Goal: Information Seeking & Learning: Learn about a topic

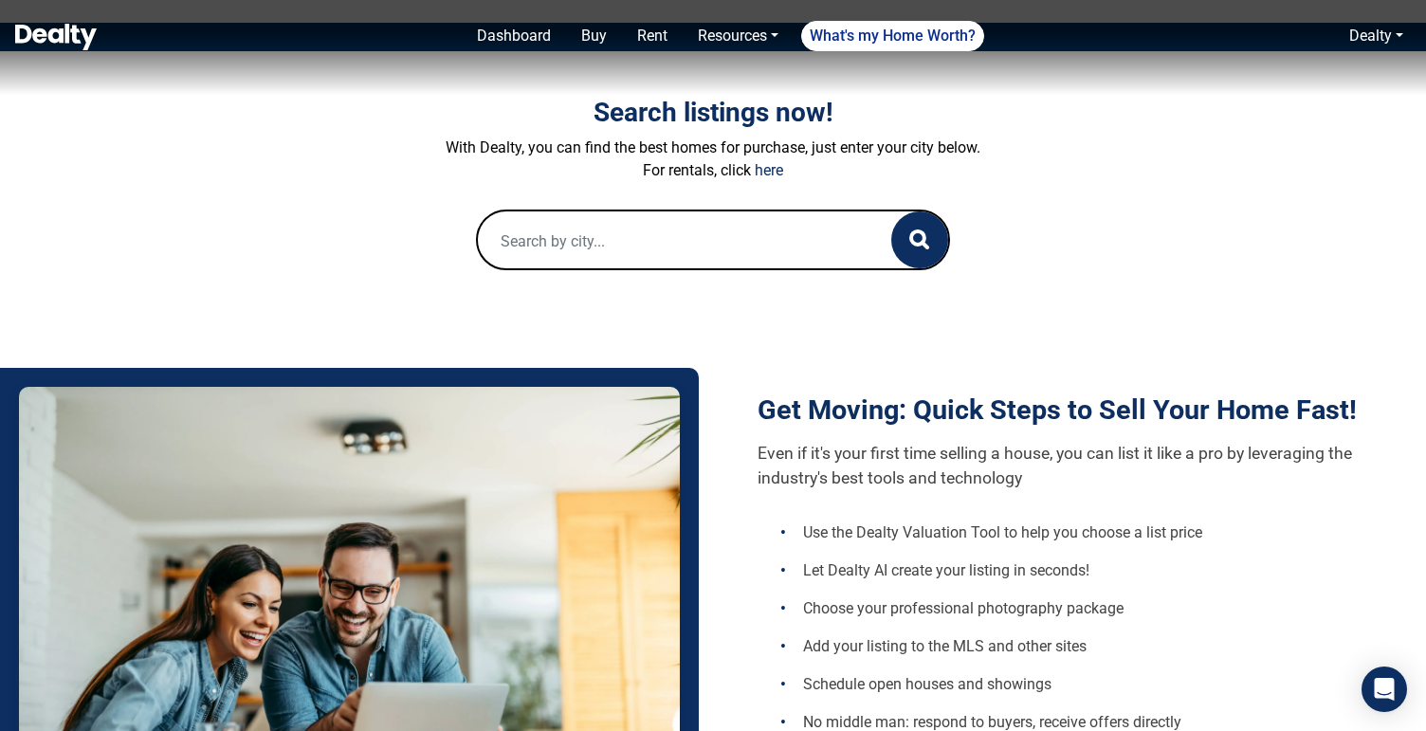
scroll to position [449, 0]
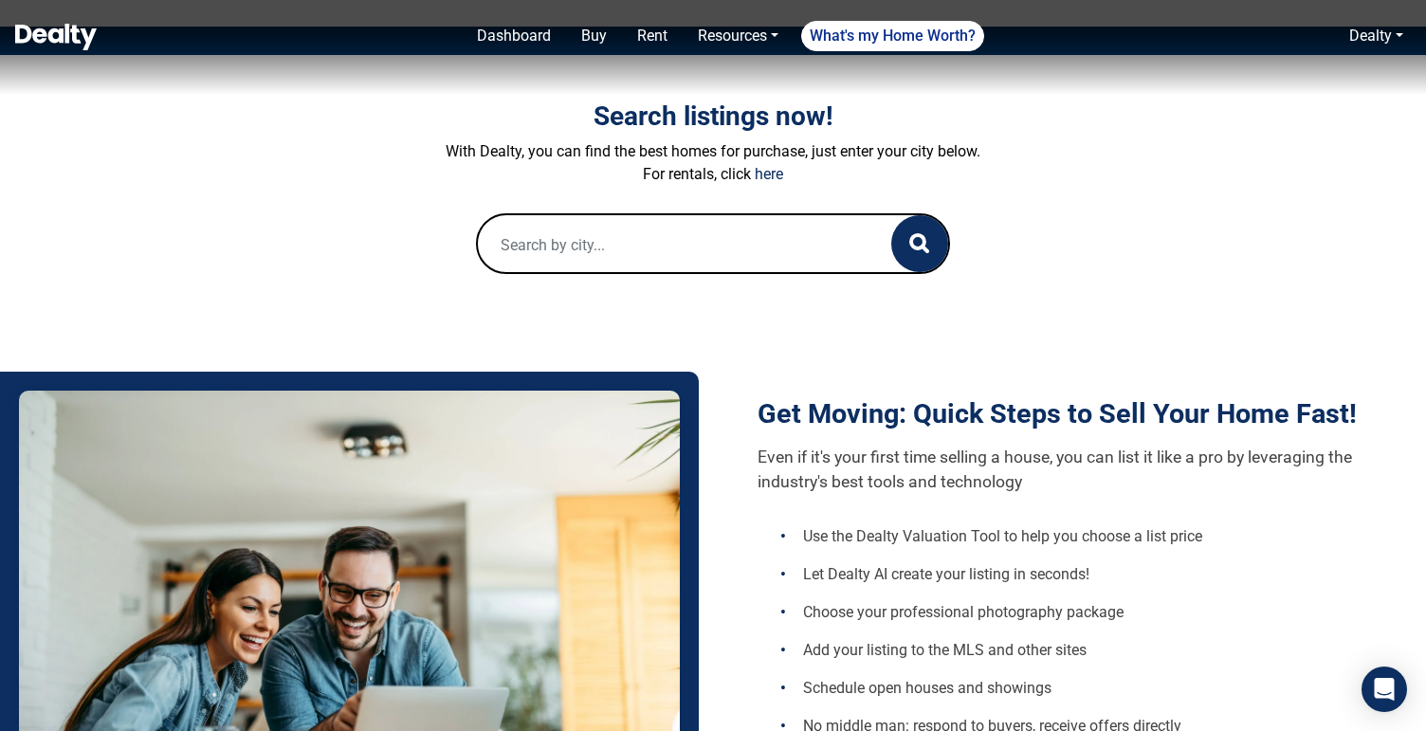
click at [602, 244] on input "text" at bounding box center [666, 245] width 376 height 61
type input "10202 W"
paste input "10202 W TURNEY Avenue Phoenix, AZ 85037"
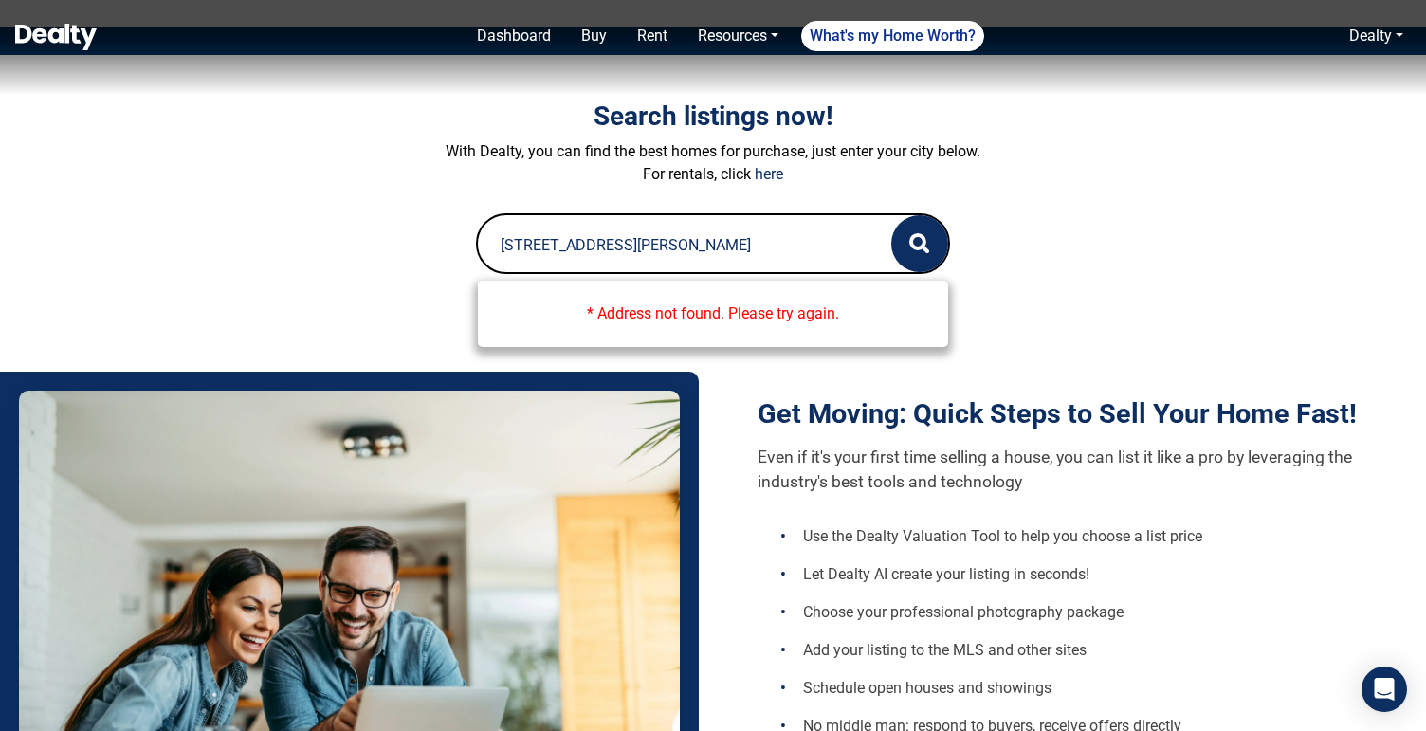
click at [808, 254] on input "10202 W TURNEY Avenue Phoenix, AZ 85037" at bounding box center [666, 245] width 376 height 61
type input "10202 W TURNEY Avenue Ph"
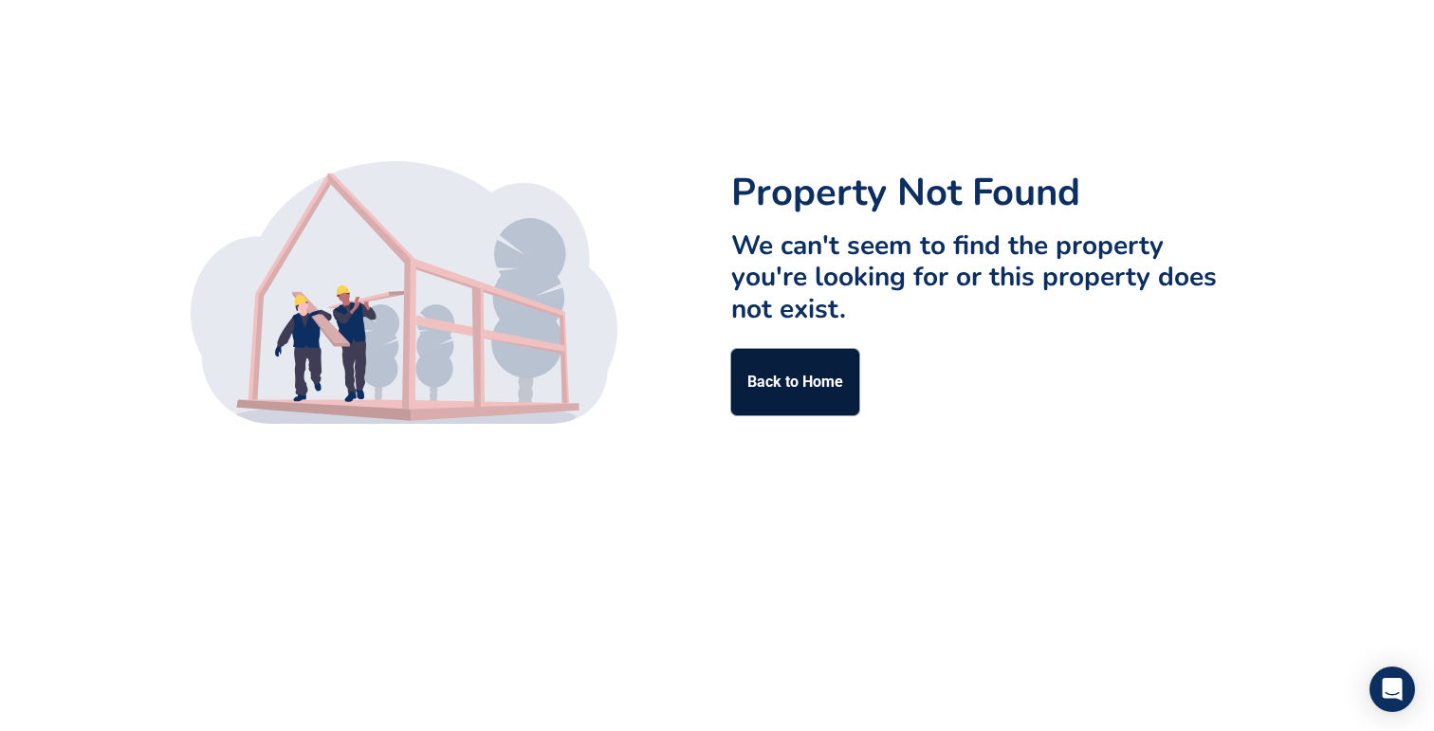
click at [763, 381] on link "Back to Home" at bounding box center [795, 382] width 128 height 66
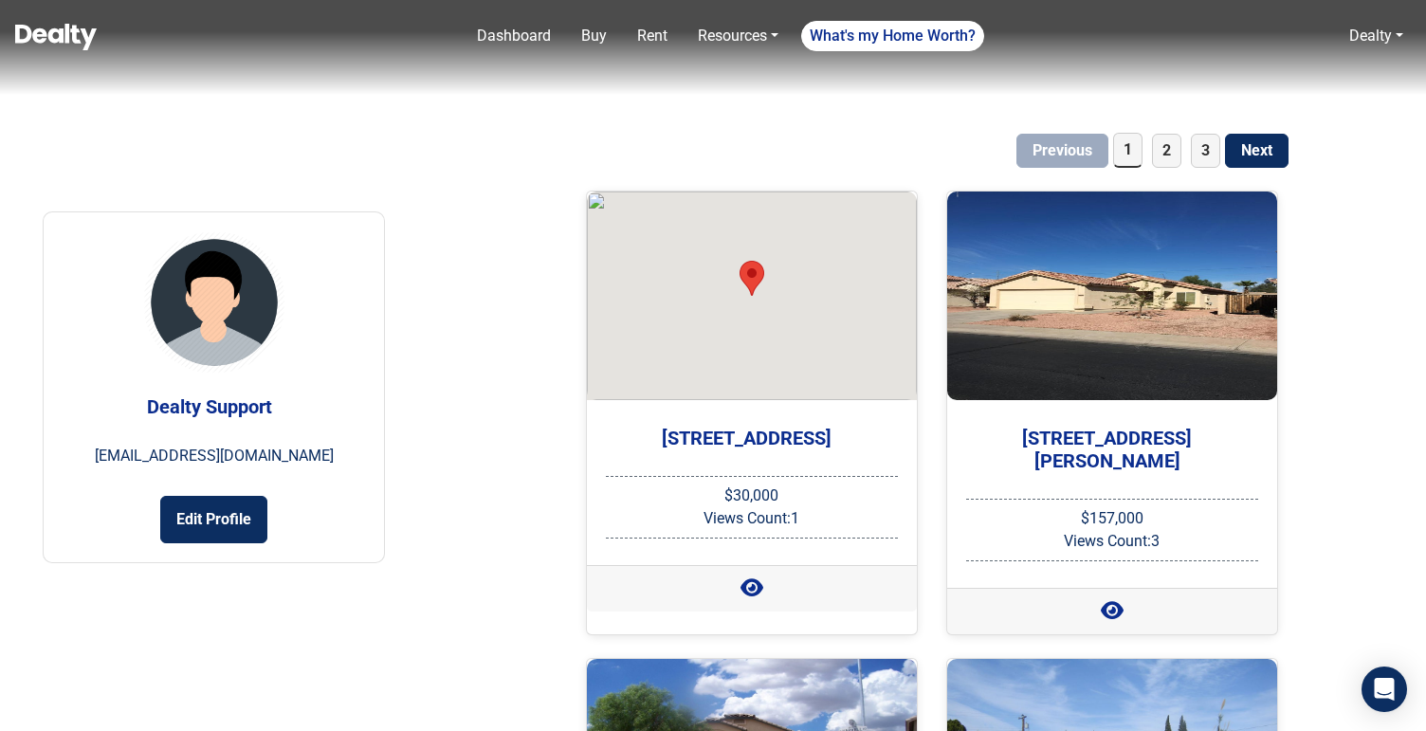
click at [84, 33] on img at bounding box center [56, 37] width 82 height 27
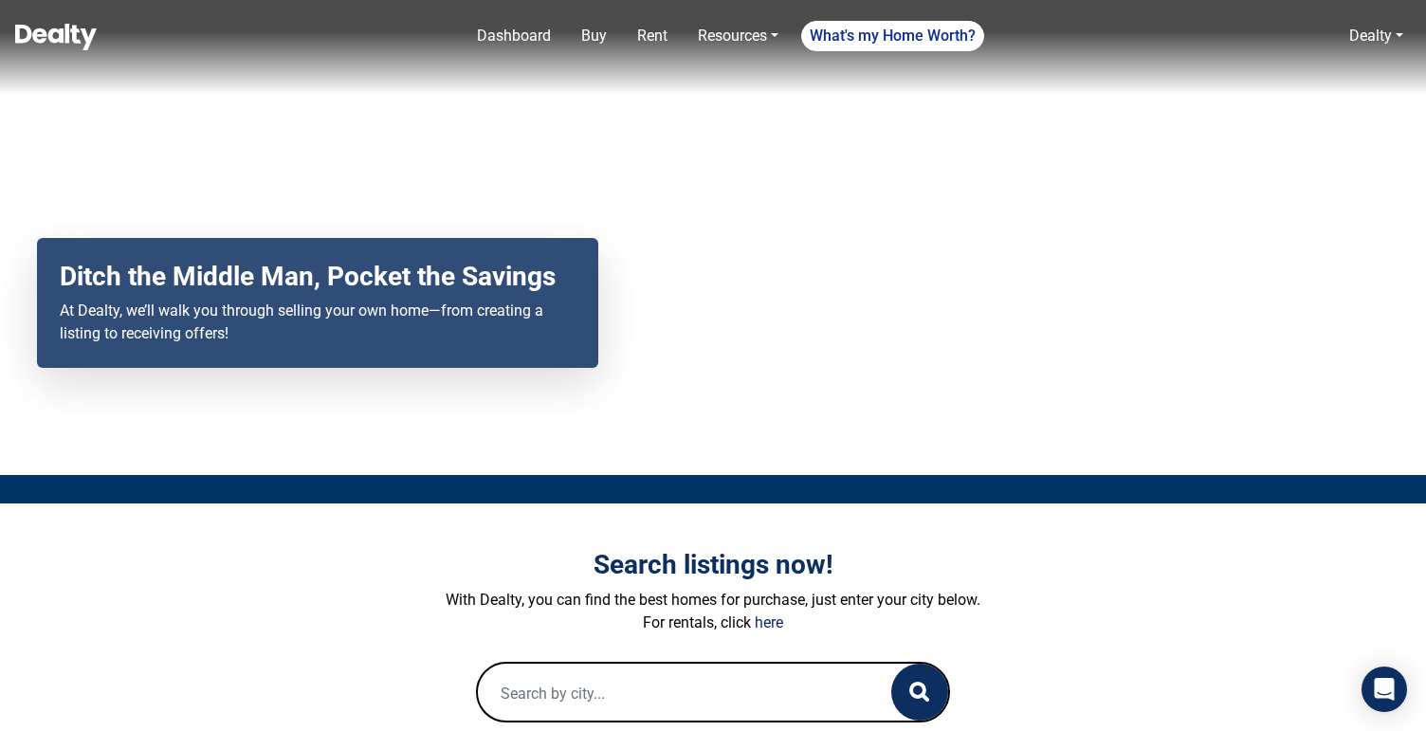
click at [250, 574] on h3 "Search listings now!" at bounding box center [713, 565] width 1053 height 32
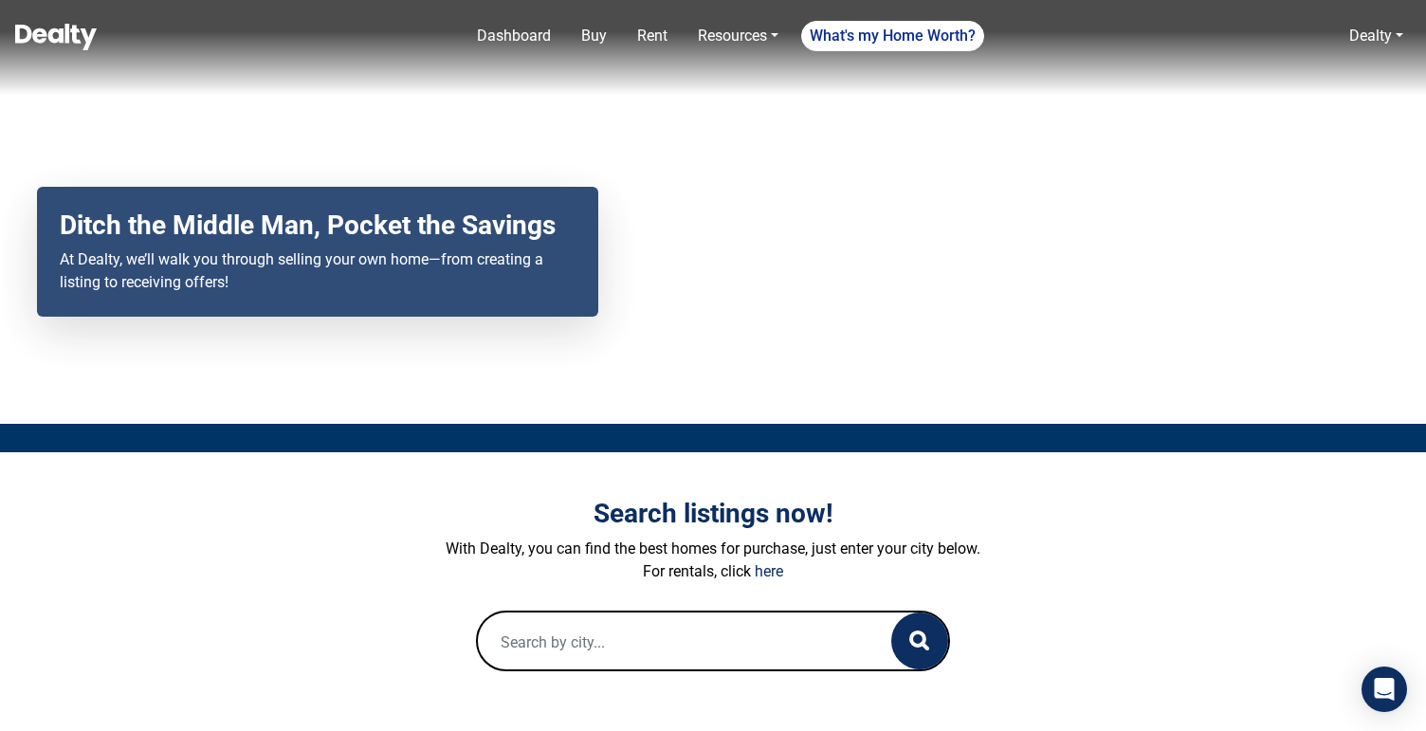
scroll to position [82, 0]
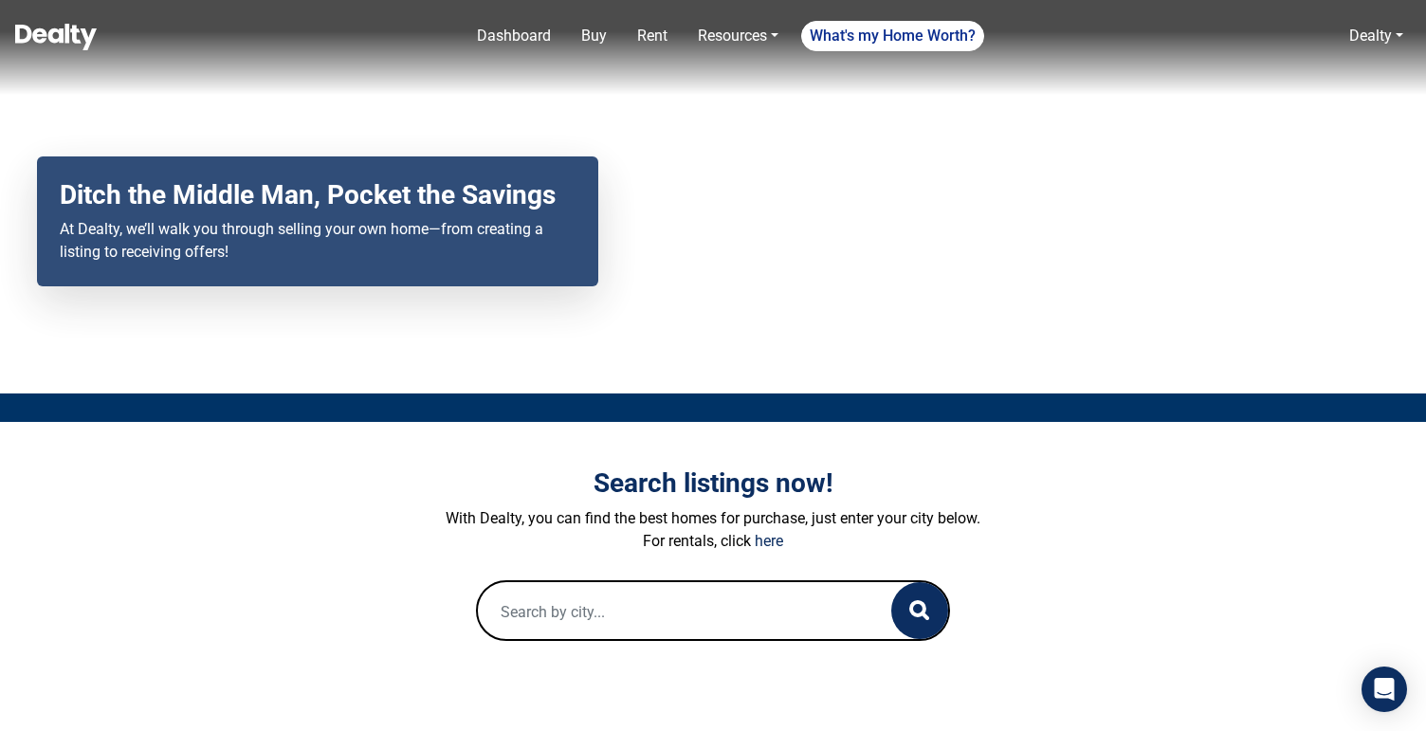
click at [635, 607] on input "text" at bounding box center [666, 612] width 376 height 61
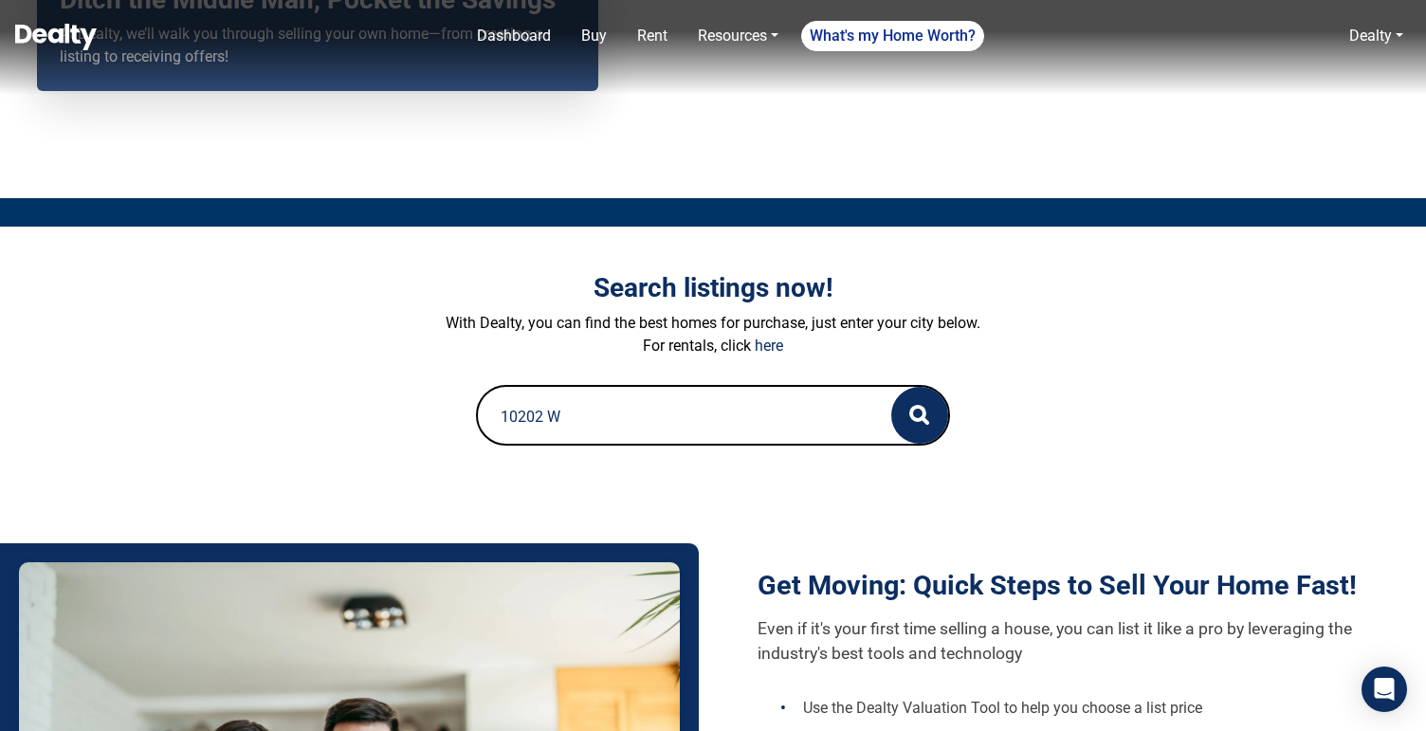
scroll to position [284, 0]
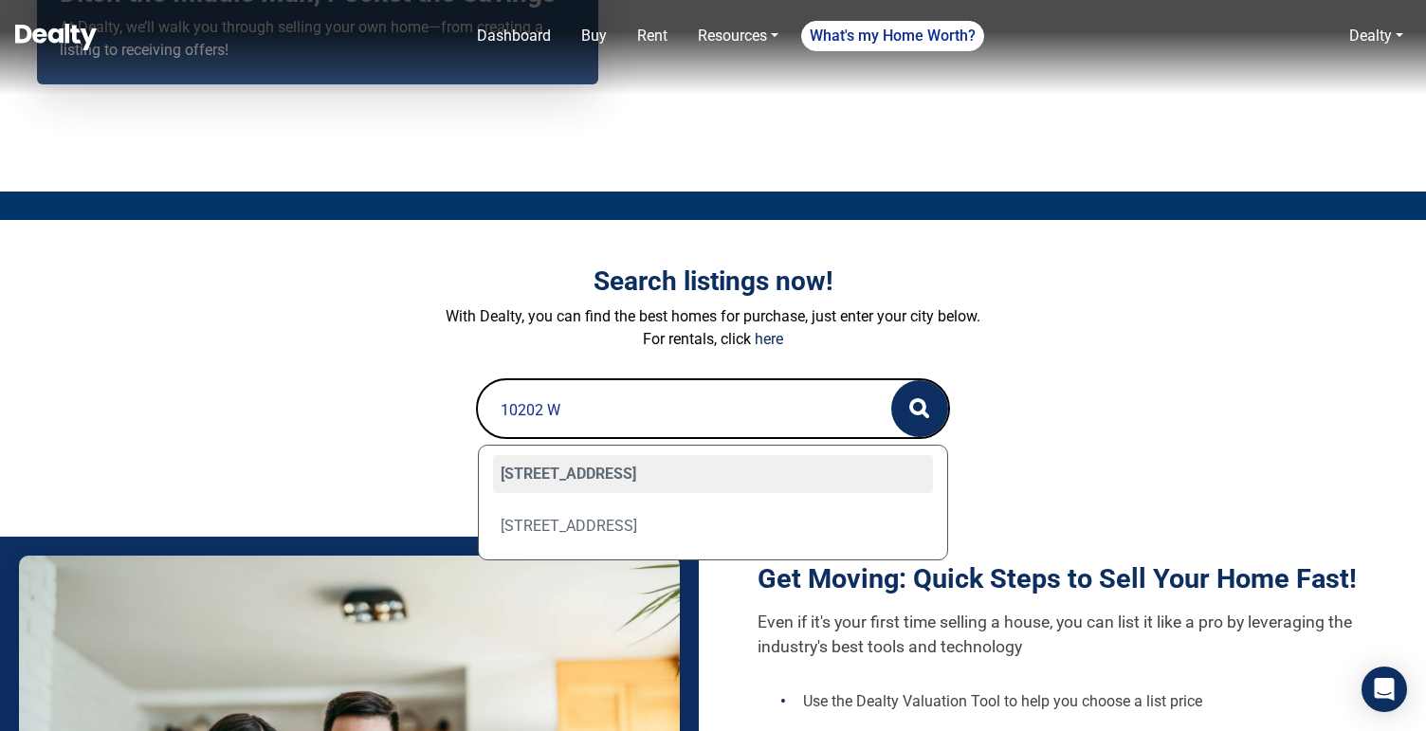
click at [603, 471] on div "10202 W EDGEWOOD Drive, Sun City, AZ 85351" at bounding box center [713, 474] width 440 height 38
type input "10202 W EDGEWOOD Drive, Sun City, AZ 85351"
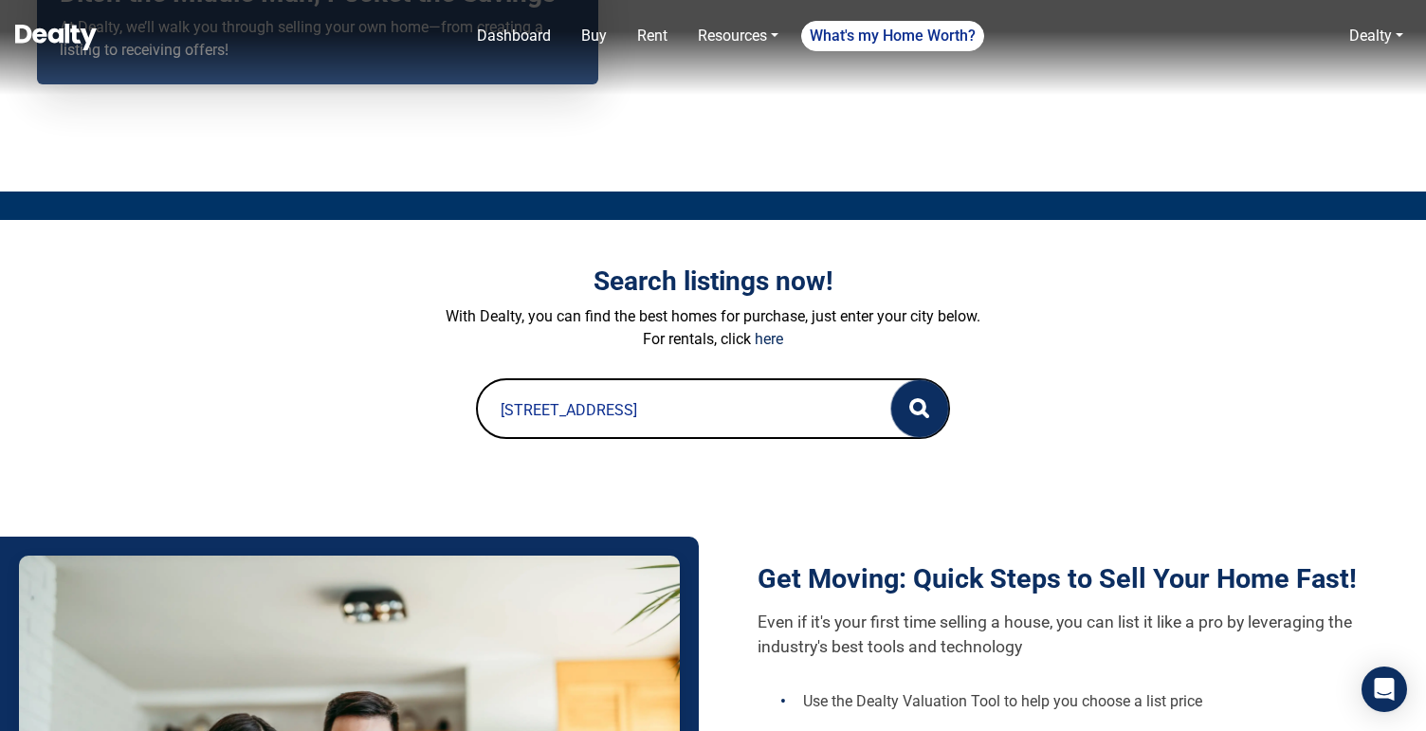
click at [910, 408] on icon "button" at bounding box center [920, 408] width 20 height 20
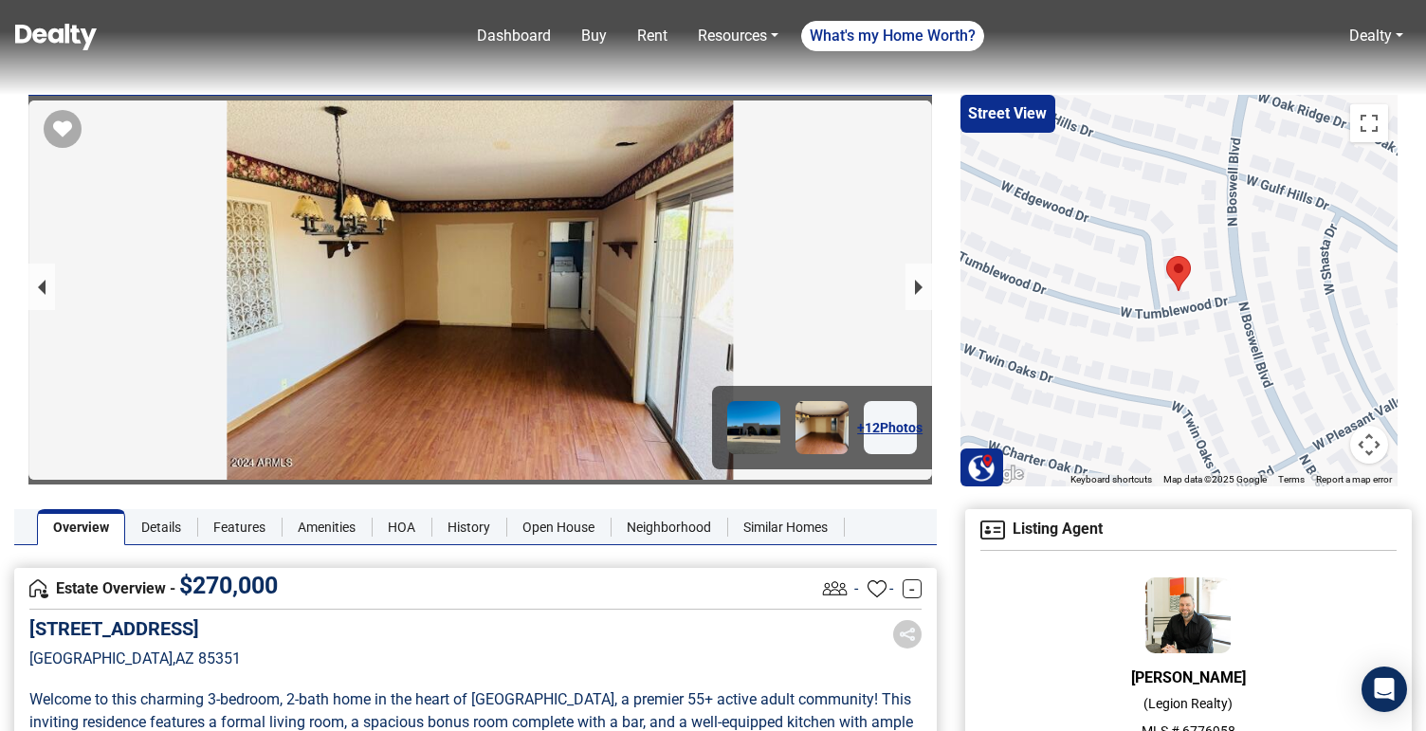
click at [342, 62] on nav "Dashboard Buy Rent Resources Loan Calculator Loan Options Find an agent What's …" at bounding box center [713, 47] width 1426 height 95
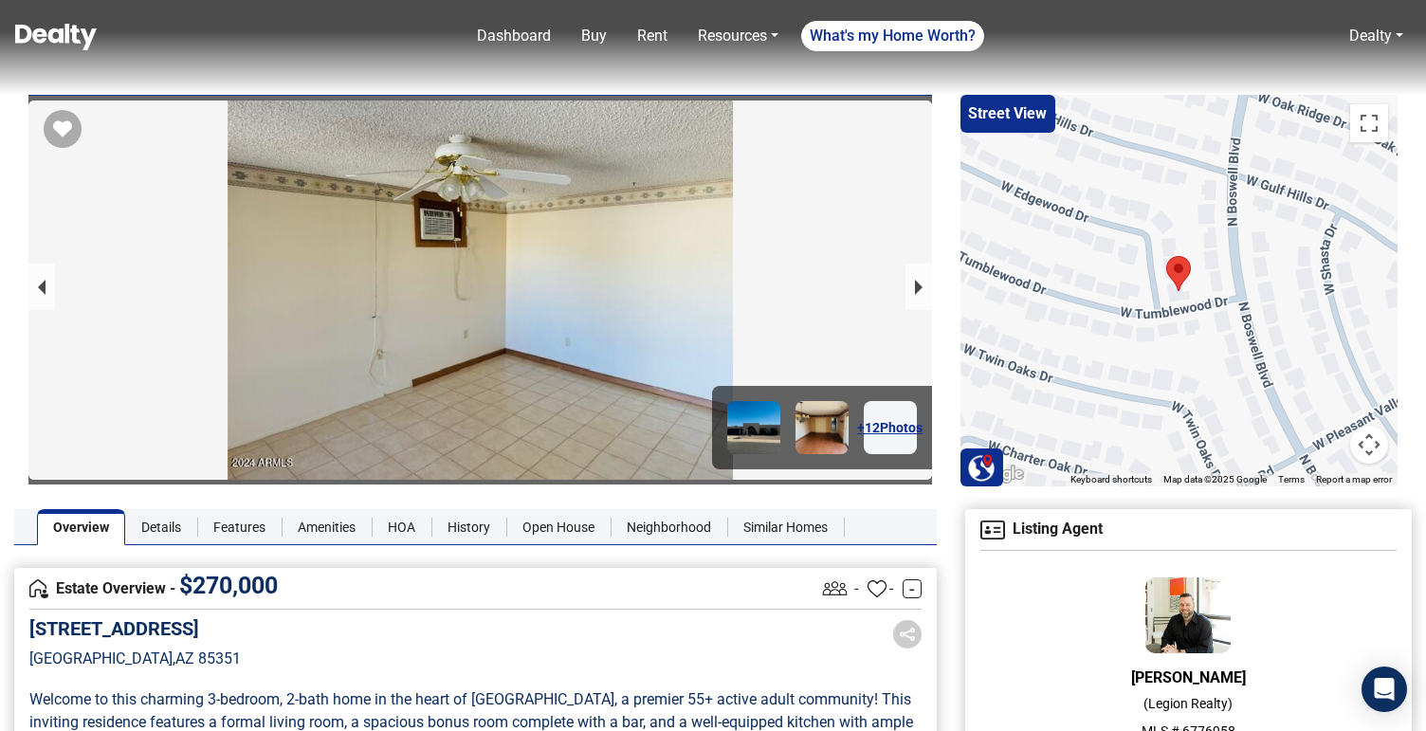
click at [283, 56] on nav "Dashboard Buy Rent Resources Loan Calculator Loan Options Find an agent What's …" at bounding box center [713, 47] width 1426 height 95
click at [652, 35] on link "Rent" at bounding box center [653, 36] width 46 height 38
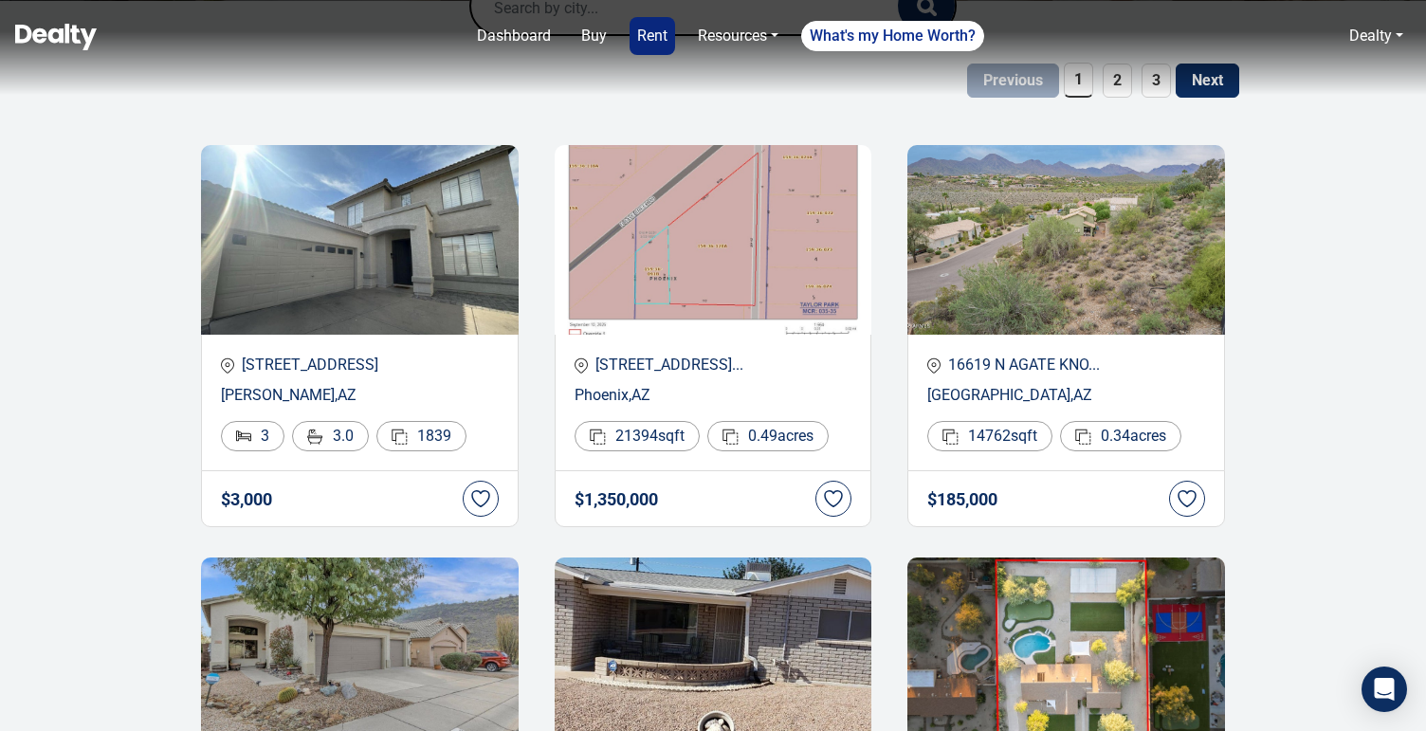
scroll to position [219, 0]
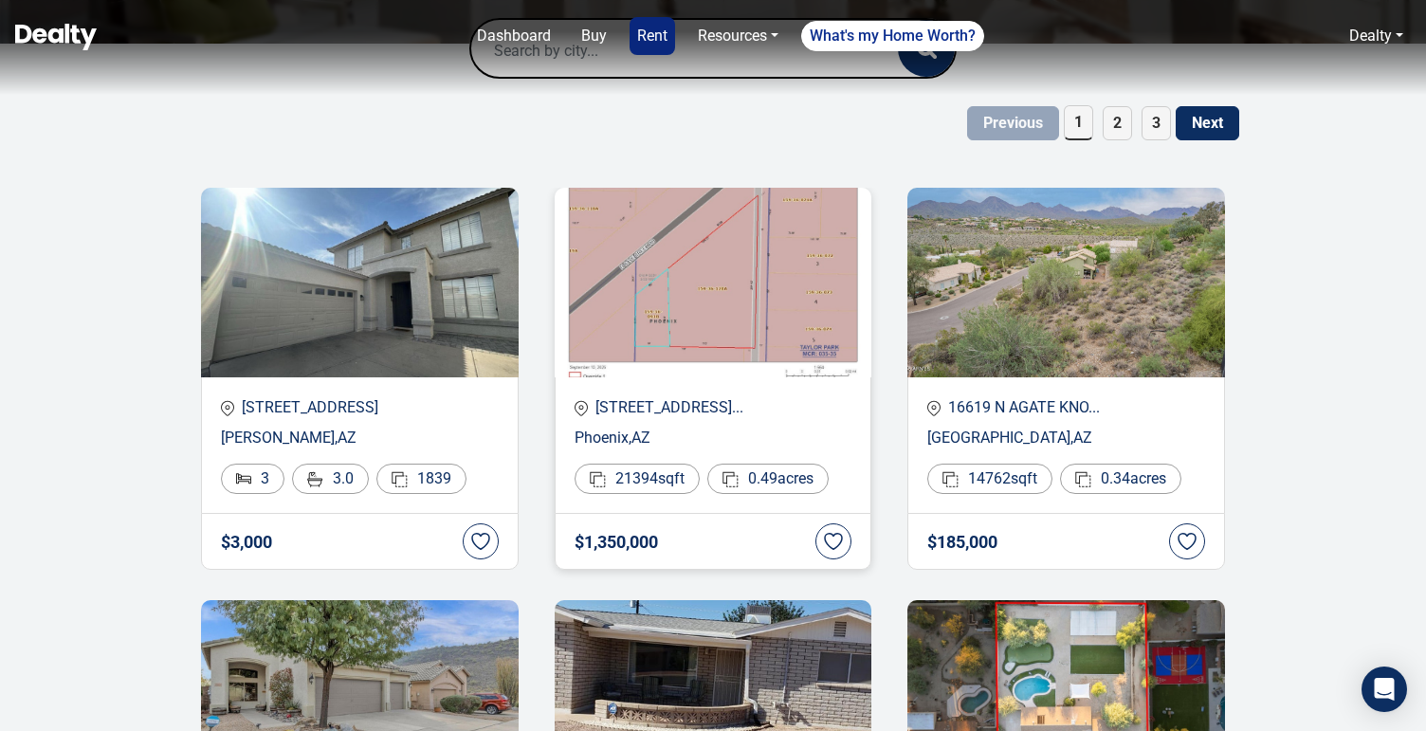
click at [628, 542] on h4 "$ 1,350,000" at bounding box center [616, 542] width 83 height 19
click at [640, 413] on p "9239 N Cave Creek..." at bounding box center [714, 407] width 278 height 23
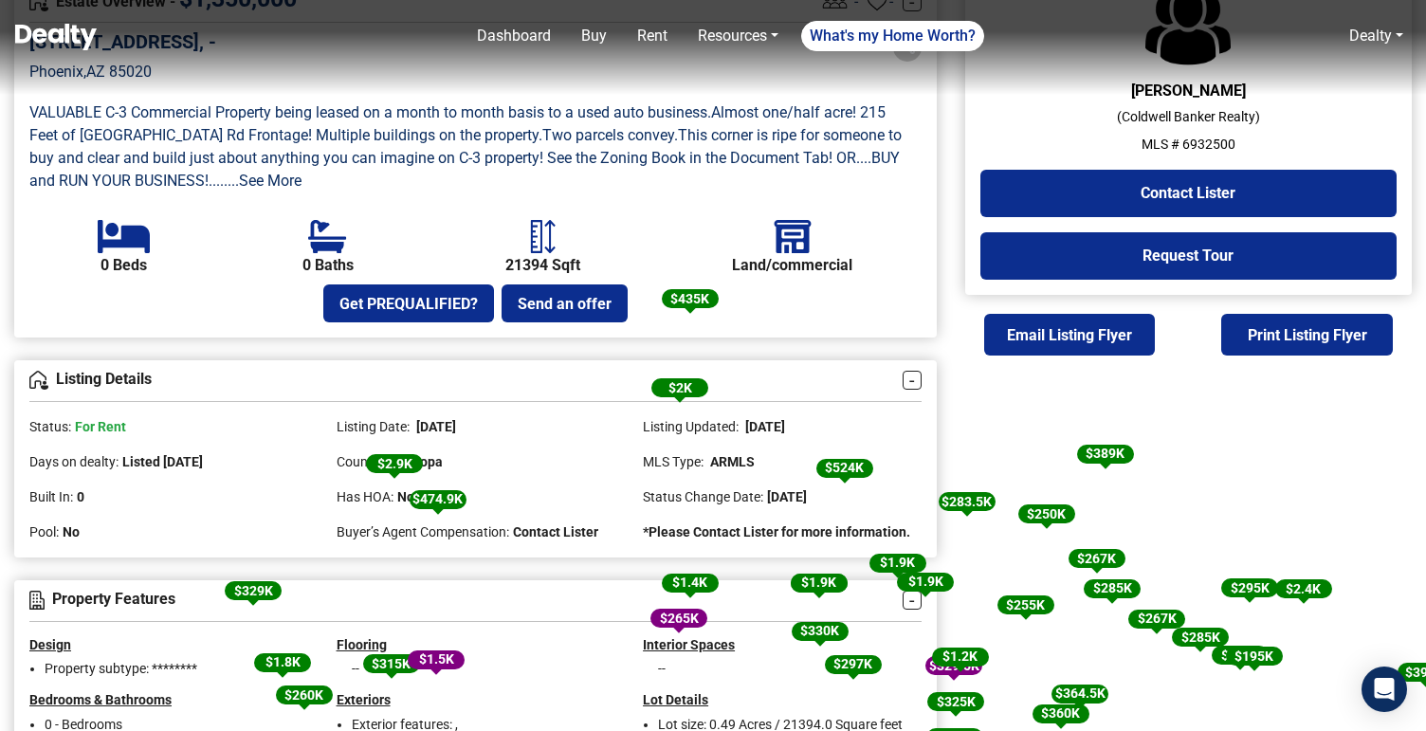
scroll to position [703, 0]
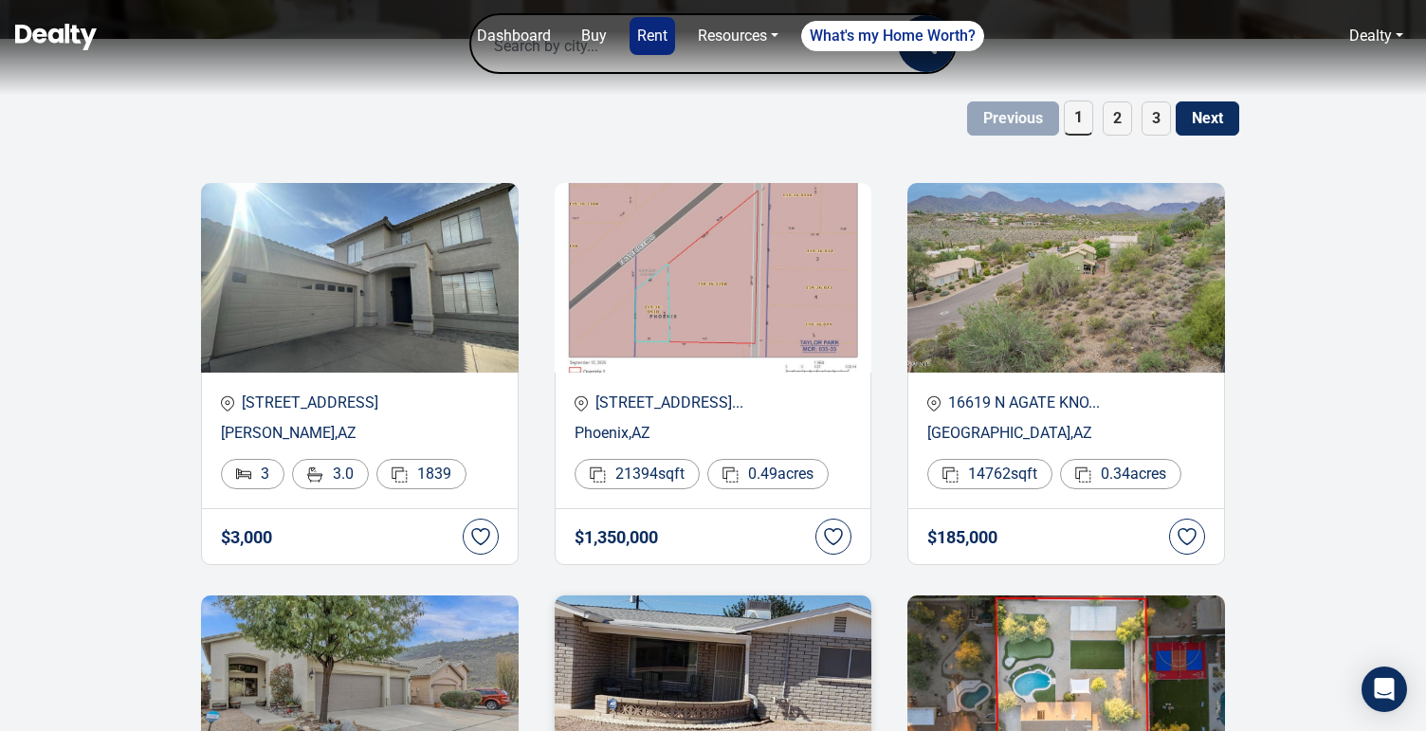
scroll to position [221, 0]
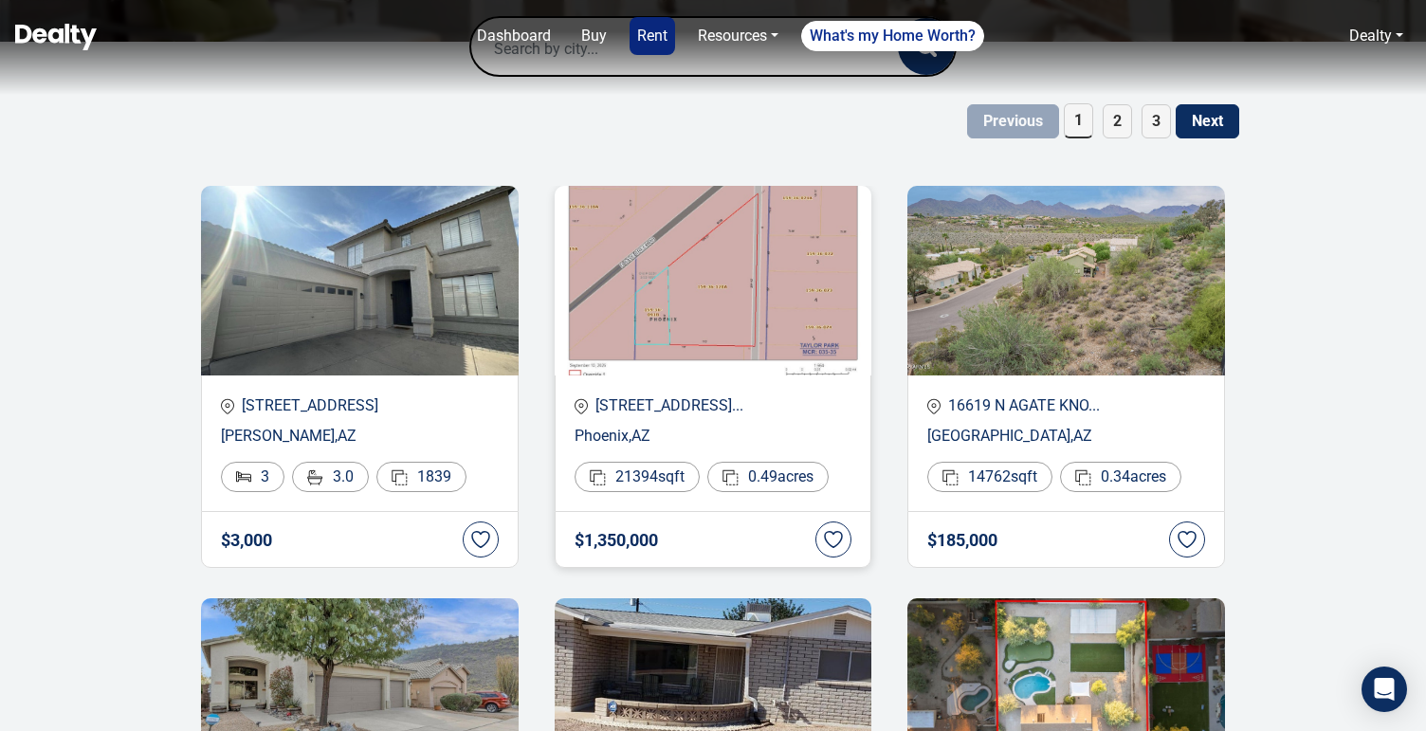
click at [621, 533] on h4 "$ 1,350,000" at bounding box center [616, 540] width 83 height 19
click at [641, 406] on p "[STREET_ADDRESS]..." at bounding box center [714, 406] width 278 height 23
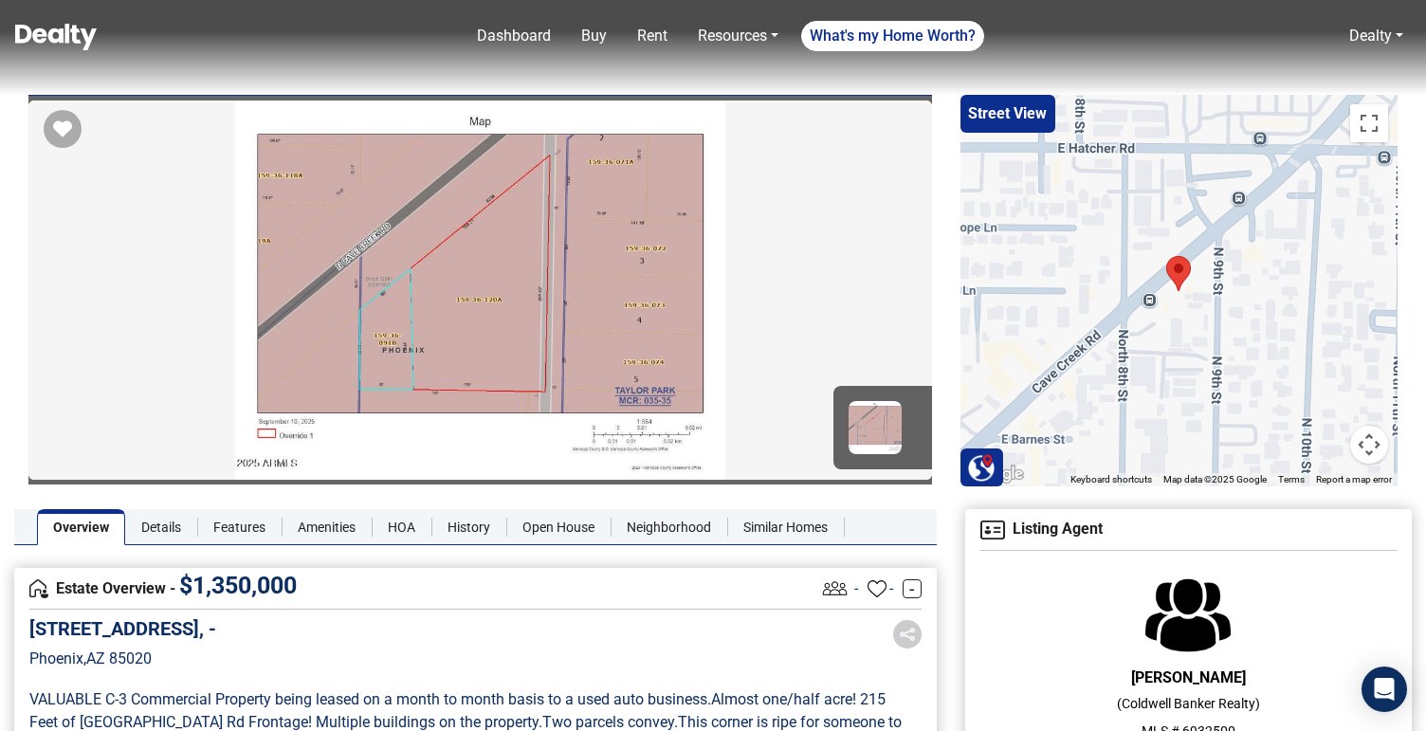
drag, startPoint x: 68, startPoint y: 627, endPoint x: 221, endPoint y: 628, distance: 152.7
click at [216, 628] on h5 "[STREET_ADDRESS], -" at bounding box center [122, 628] width 187 height 23
click at [258, 628] on div "[STREET_ADDRESS]" at bounding box center [475, 657] width 892 height 81
click at [364, 48] on div "Dashboard Buy Rent Resources Loan Calculator Loan Options Find an agent What's …" at bounding box center [761, 36] width 1299 height 38
click at [642, 30] on link "Rent" at bounding box center [653, 36] width 46 height 38
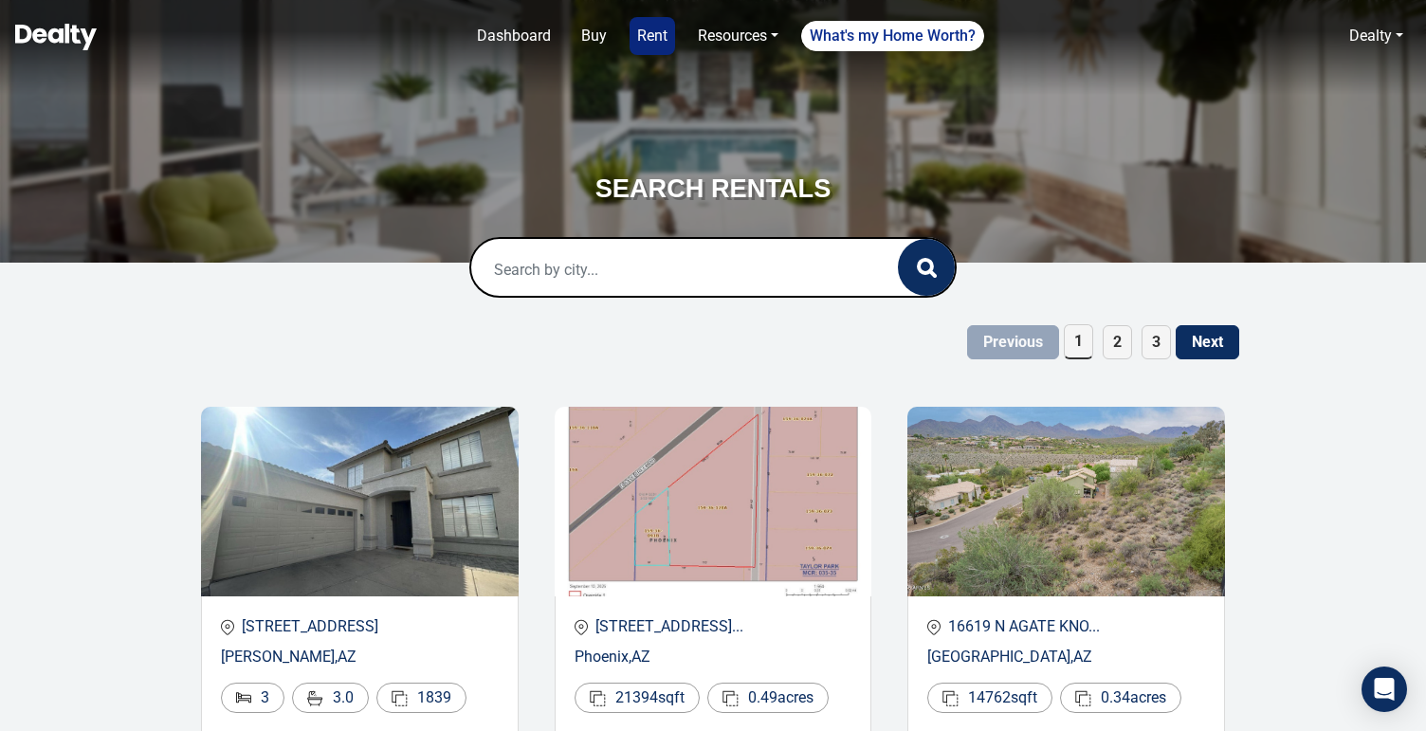
click at [621, 265] on input "text" at bounding box center [665, 269] width 388 height 61
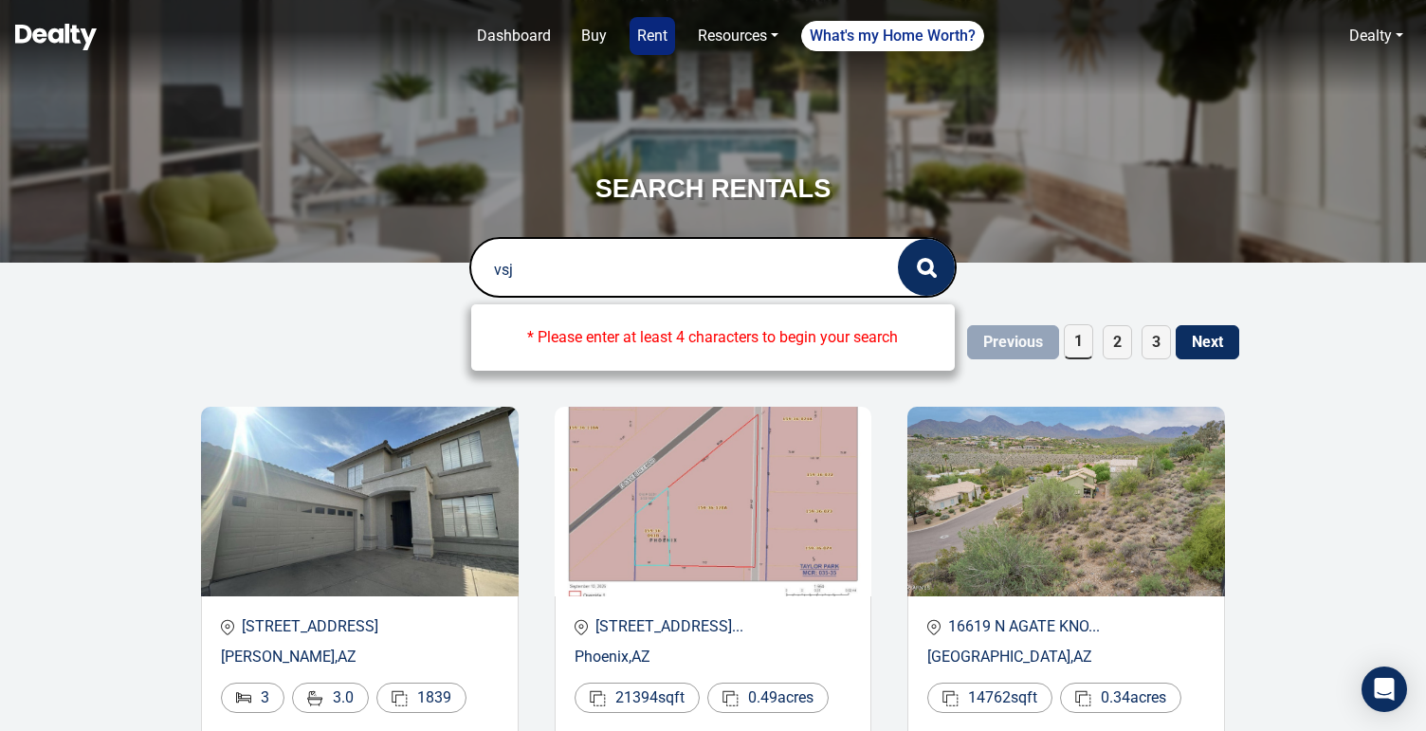
type input "vs"
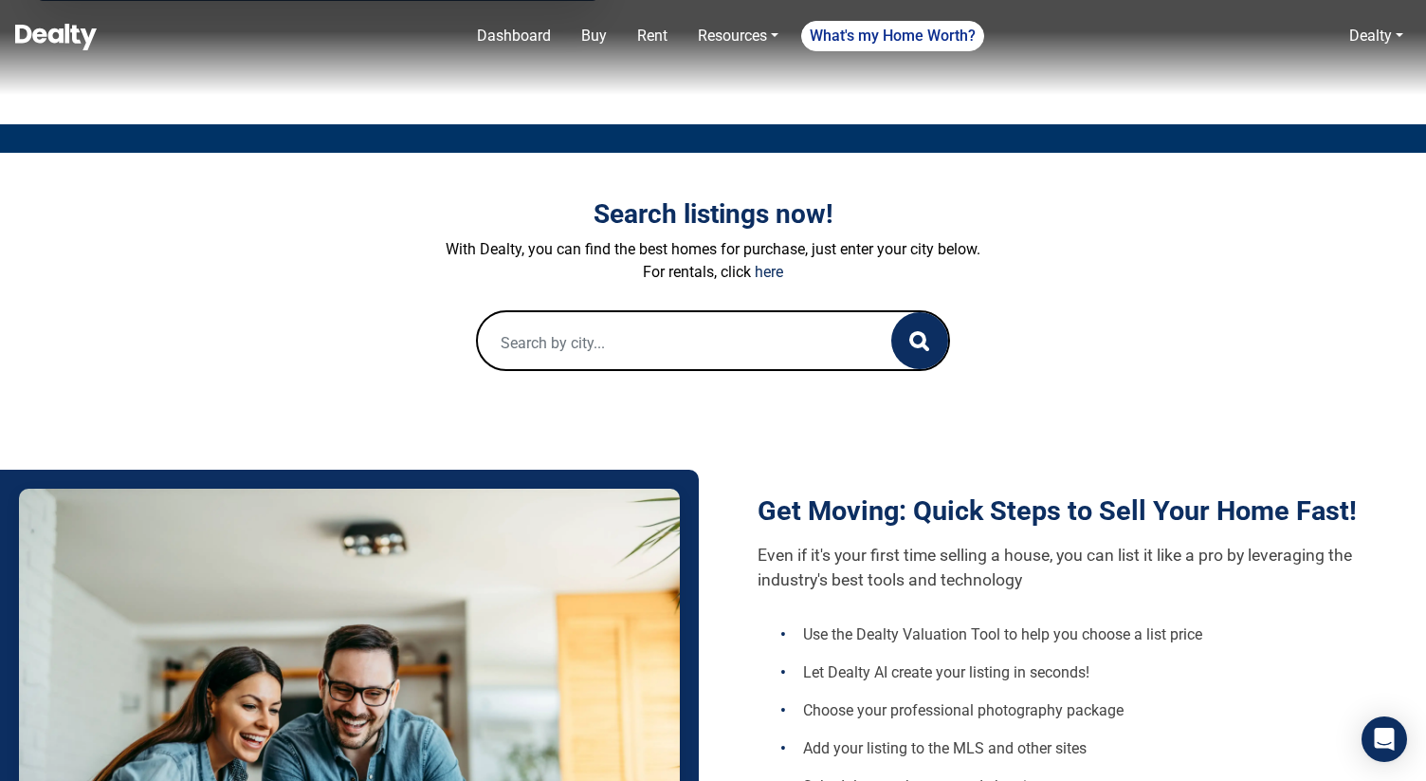
scroll to position [408, 0]
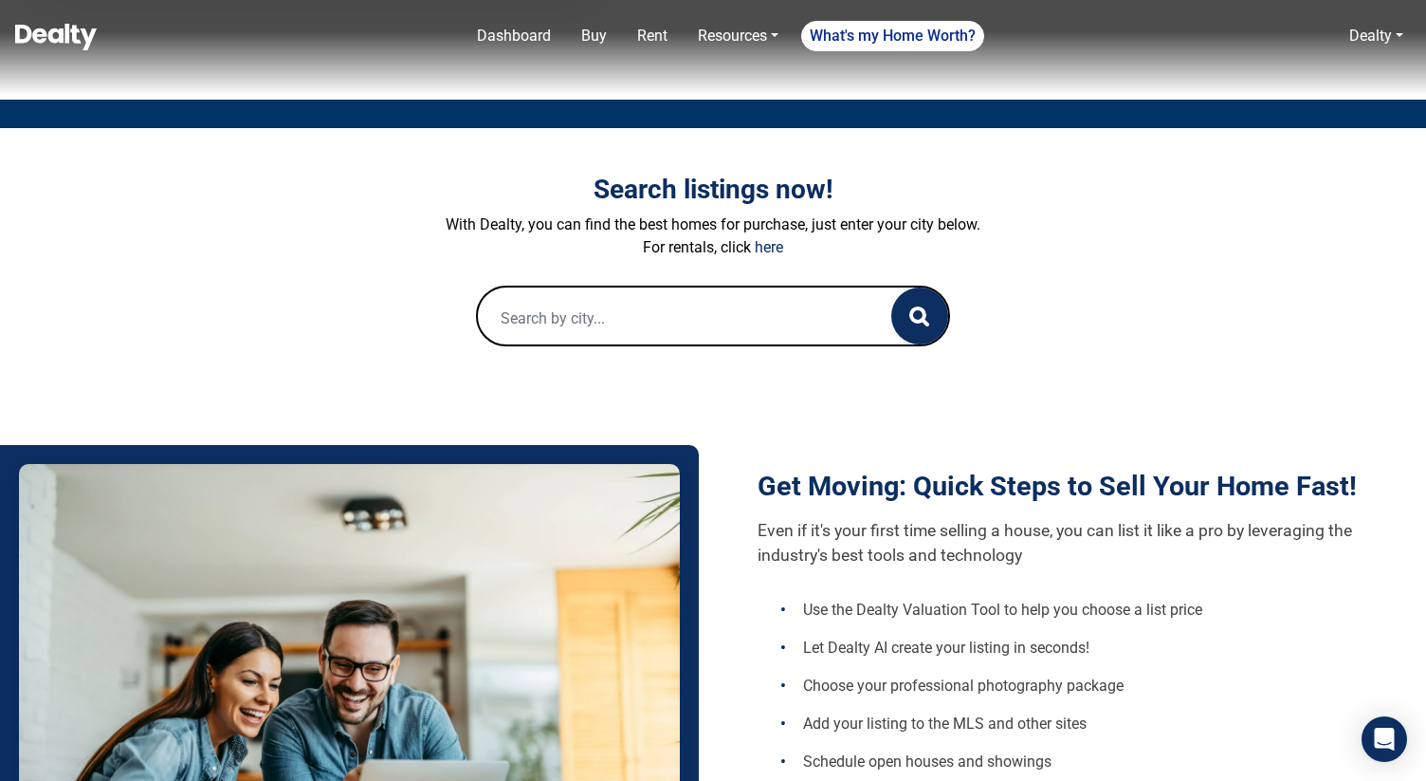
click at [651, 302] on input "text" at bounding box center [666, 317] width 376 height 61
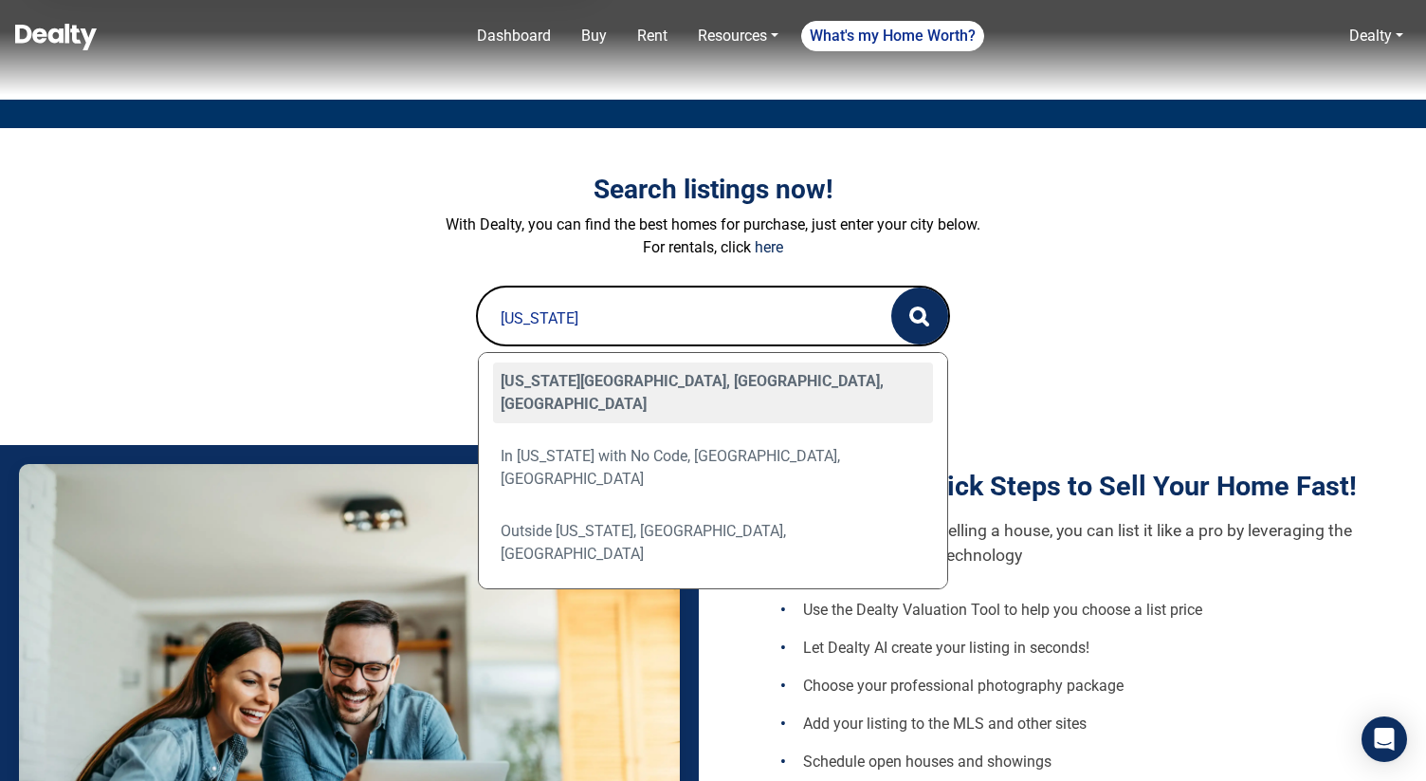
click at [627, 387] on div "Arizona City, AZ, USA" at bounding box center [713, 392] width 440 height 61
type input "Arizona City, AZ, USA"
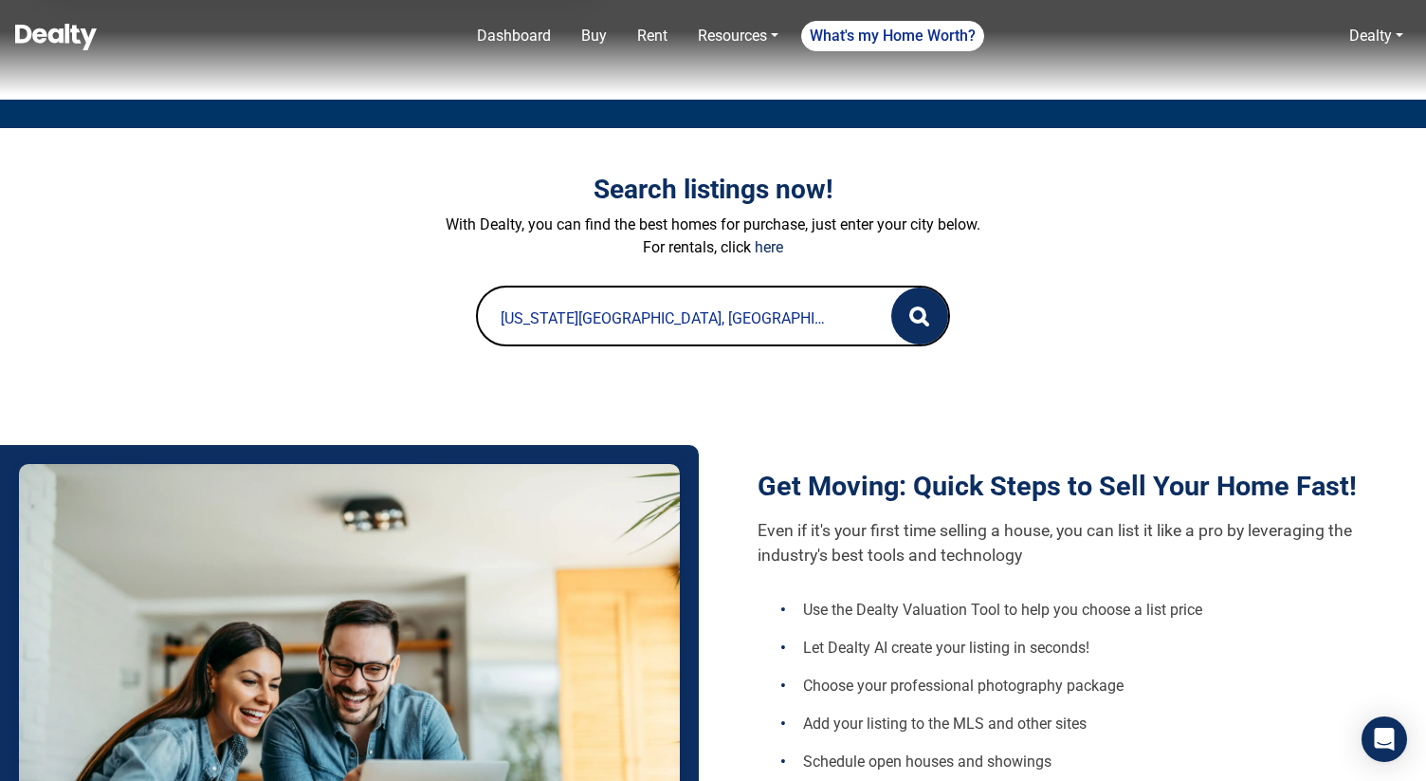
click at [916, 319] on icon "button" at bounding box center [920, 316] width 20 height 20
